Goal: Task Accomplishment & Management: Use online tool/utility

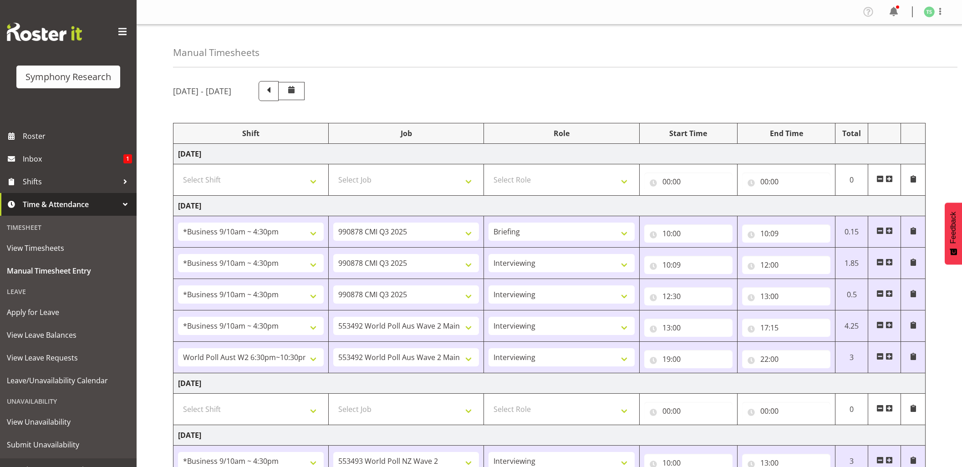
select select "26078"
select select "10239"
select select "26078"
select select "10239"
select select "47"
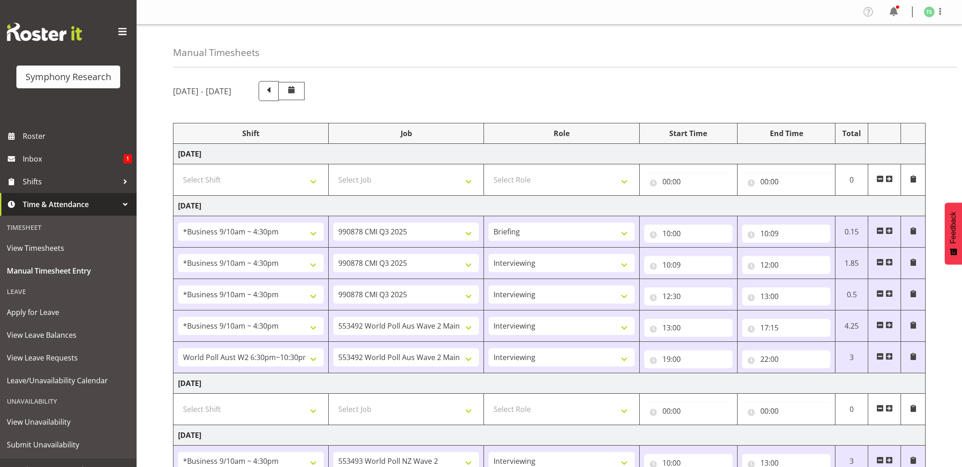
select select "26078"
select select "10239"
select select "47"
select select "26078"
select select "10499"
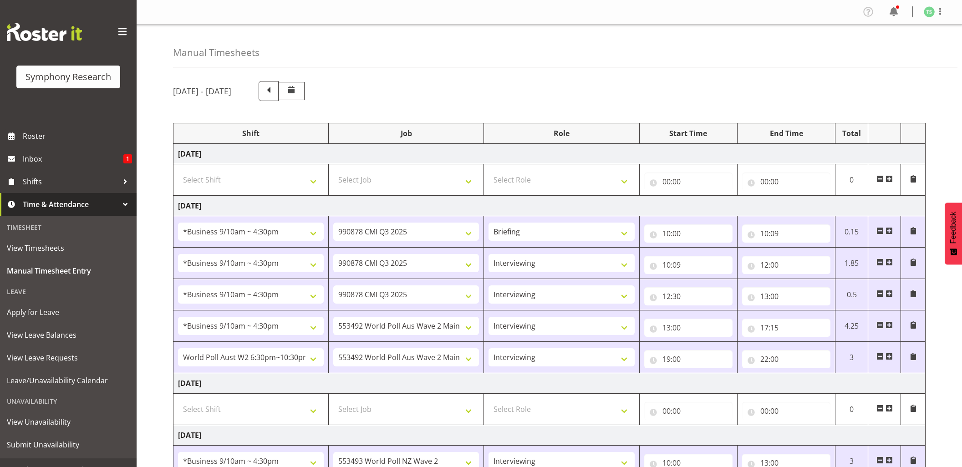
select select "47"
select select "56692"
select select "10499"
select select "47"
select select "26078"
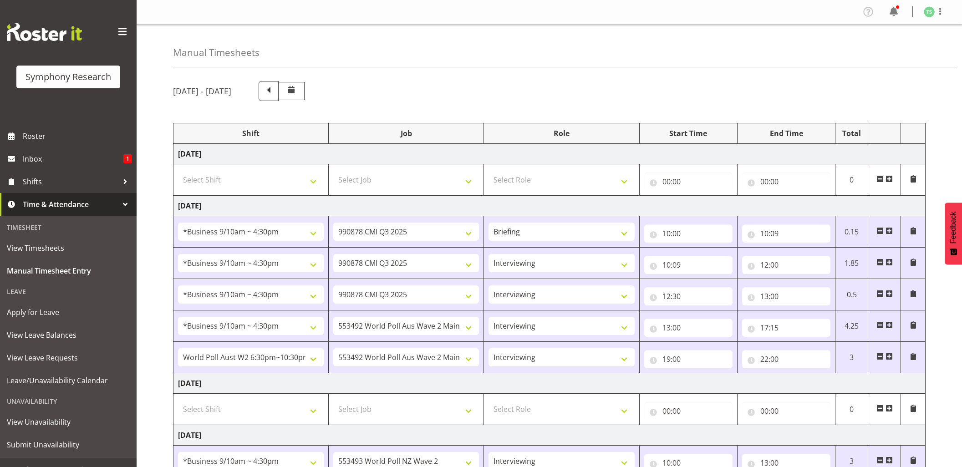
select select "10527"
select select "47"
select select "26078"
select select "9426"
select select "47"
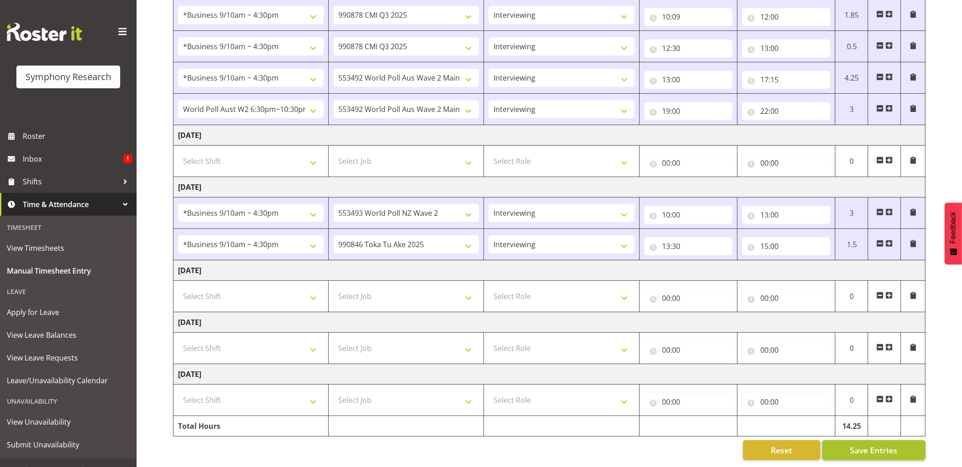
click at [858, 445] on span "Save Entries" at bounding box center [873, 451] width 47 height 12
click at [871, 445] on span "Save Entries" at bounding box center [873, 451] width 47 height 12
